Goal: Navigation & Orientation: Find specific page/section

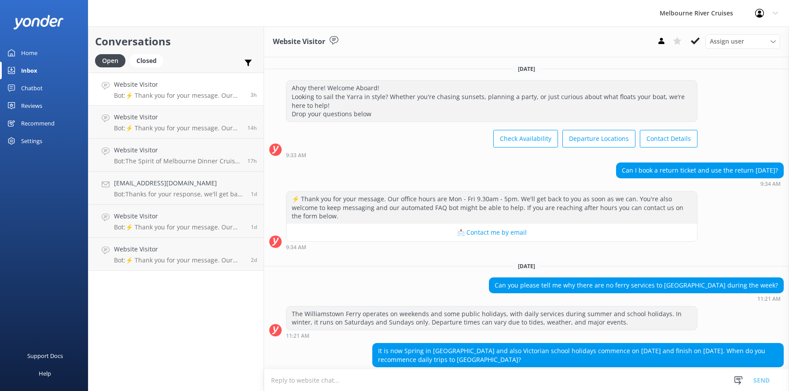
scroll to position [196, 0]
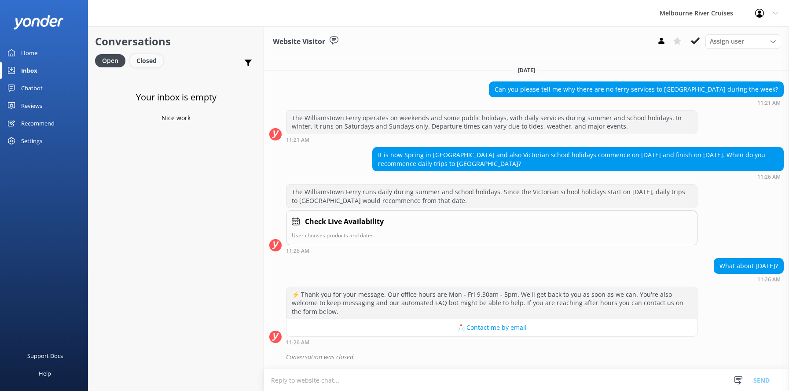
click at [146, 59] on div "Closed" at bounding box center [146, 60] width 33 height 13
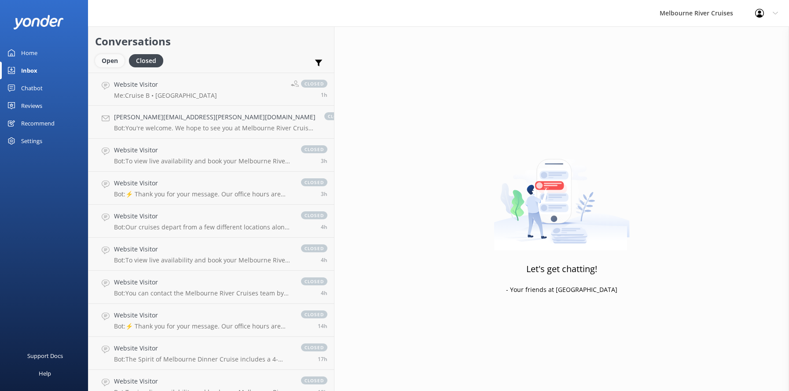
click at [101, 63] on div "Open" at bounding box center [109, 60] width 29 height 13
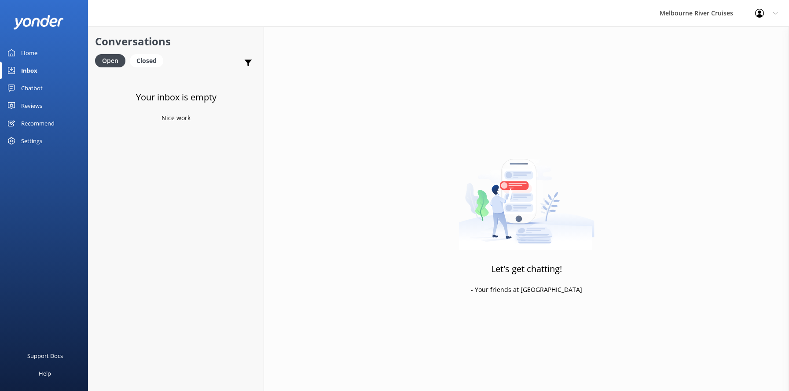
click at [26, 53] on div "Home" at bounding box center [29, 53] width 16 height 18
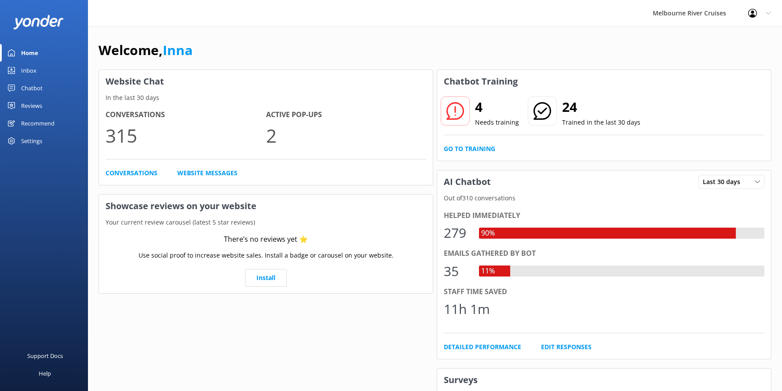
click at [26, 68] on div "Inbox" at bounding box center [28, 71] width 15 height 18
